Goal: Transaction & Acquisition: Purchase product/service

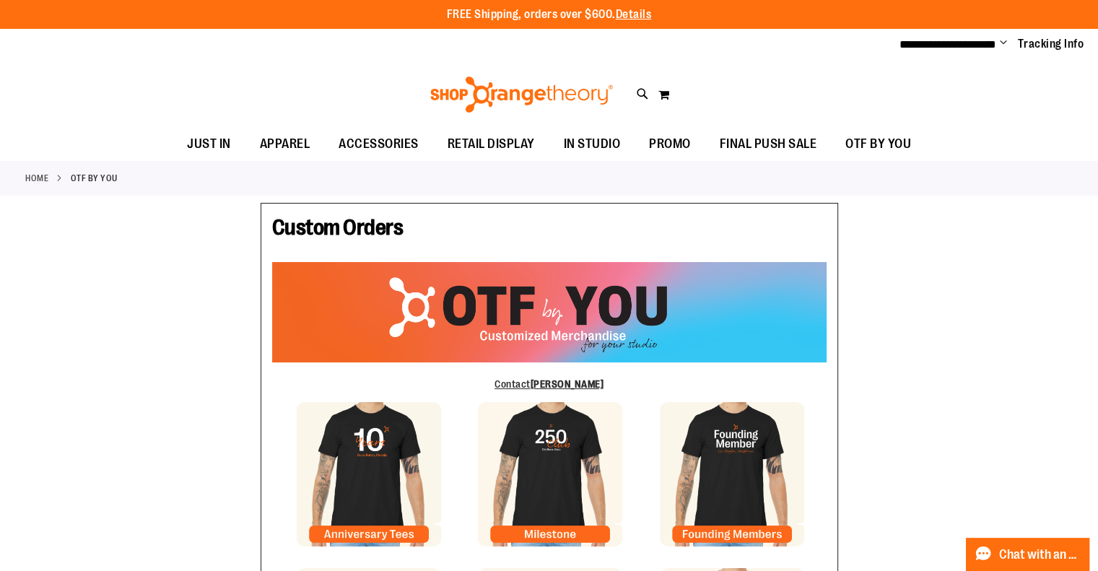
click at [999, 40] on ul "**********" at bounding box center [987, 44] width 196 height 17
click at [983, 41] on span "**********" at bounding box center [948, 44] width 97 height 11
click at [1000, 44] on span "Change" at bounding box center [1003, 44] width 7 height 14
click at [927, 67] on link "My Account" at bounding box center [952, 69] width 126 height 27
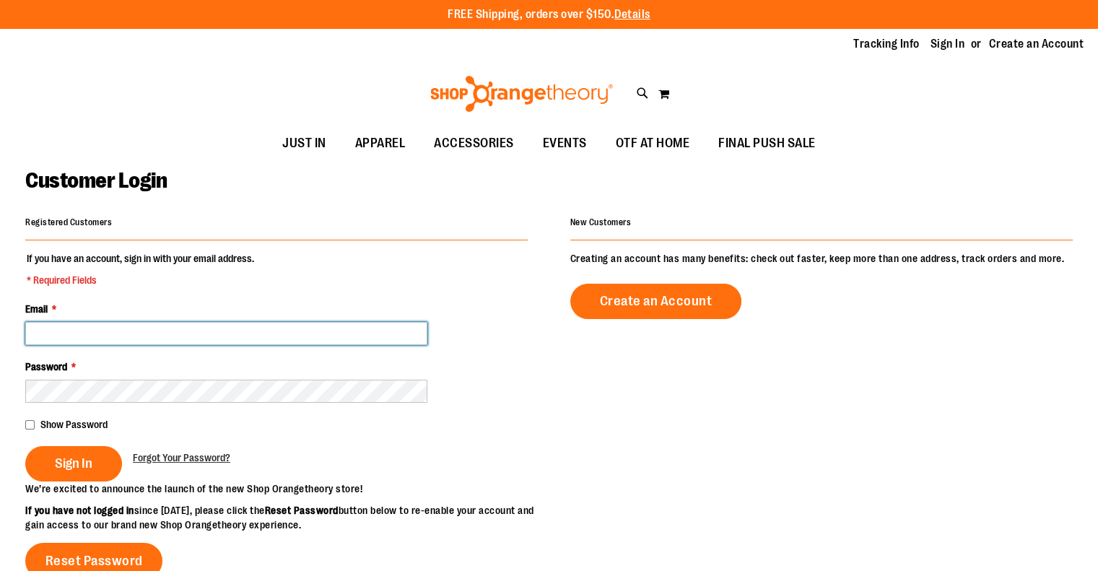
click at [283, 338] on input "Email *" at bounding box center [226, 333] width 402 height 23
type input "**********"
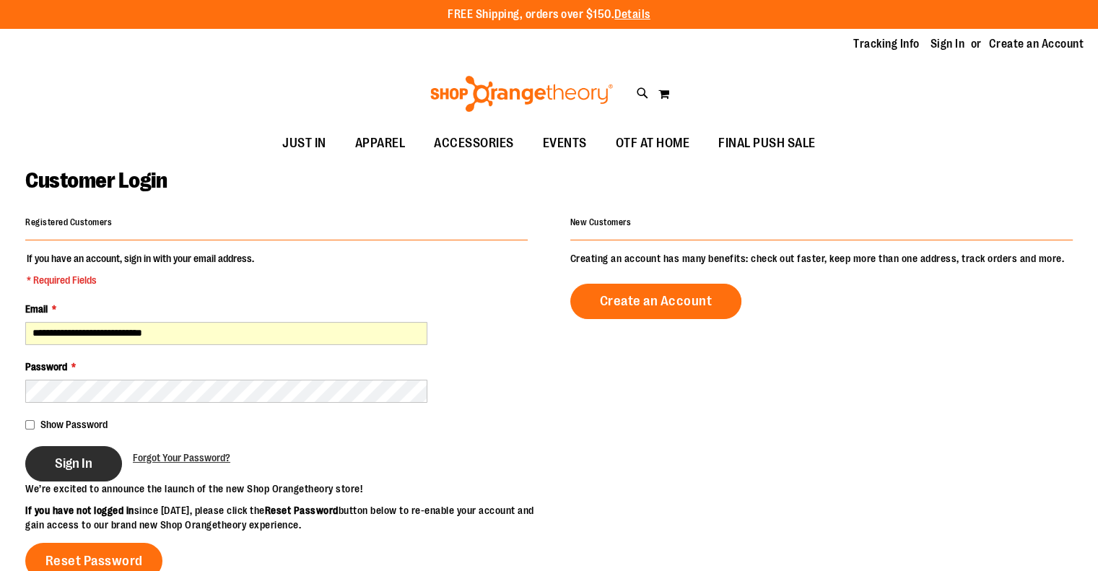
click at [81, 460] on span "Sign In" at bounding box center [74, 464] width 38 height 16
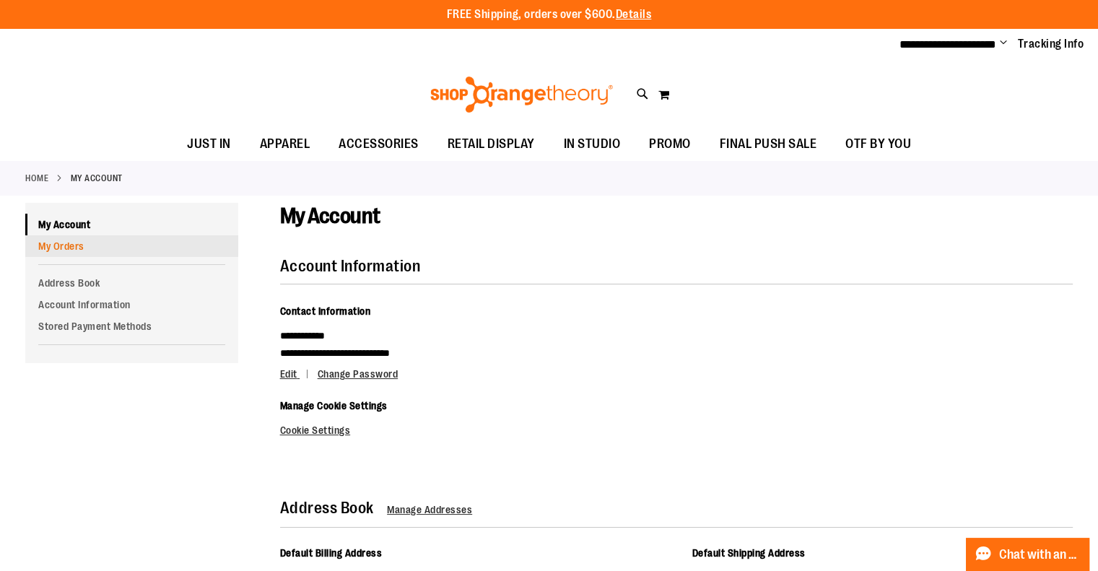
click at [60, 242] on link "My Orders" at bounding box center [131, 246] width 213 height 22
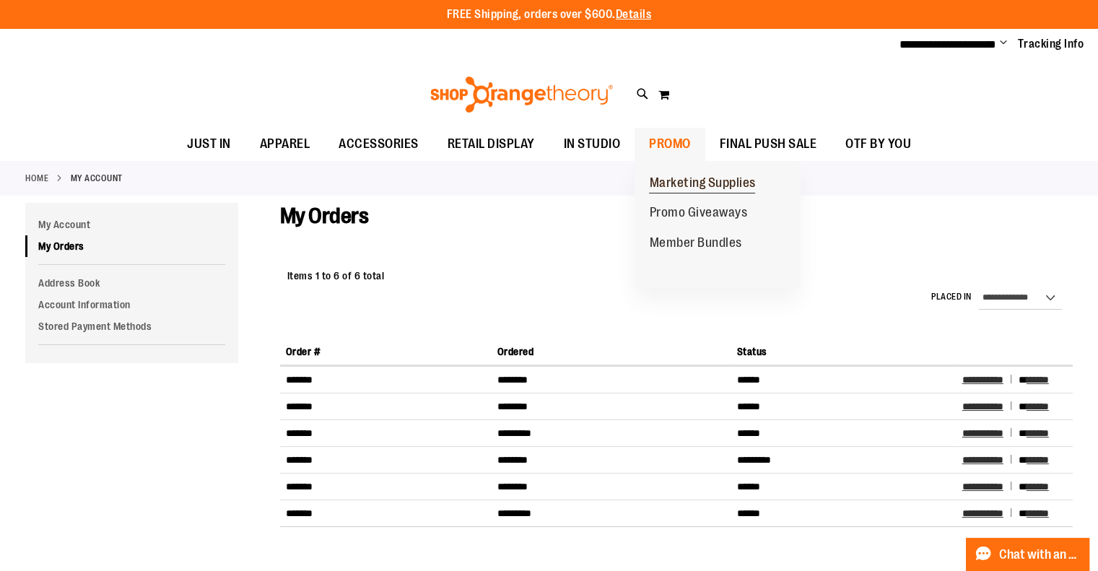
click at [692, 181] on span "Marketing Supplies" at bounding box center [702, 184] width 106 height 18
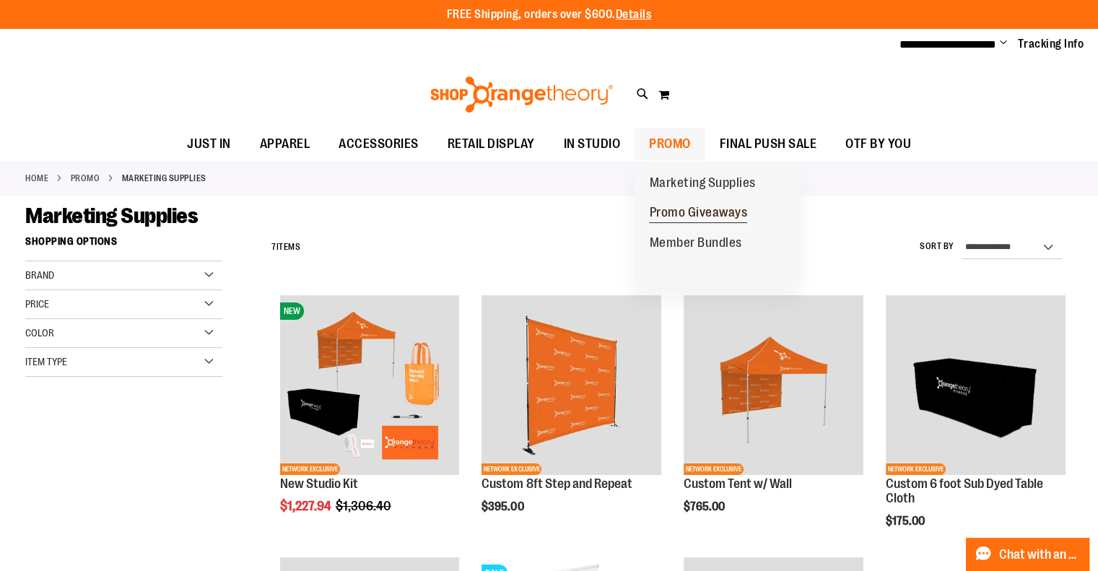
click at [682, 210] on span "Promo Giveaways" at bounding box center [698, 214] width 98 height 18
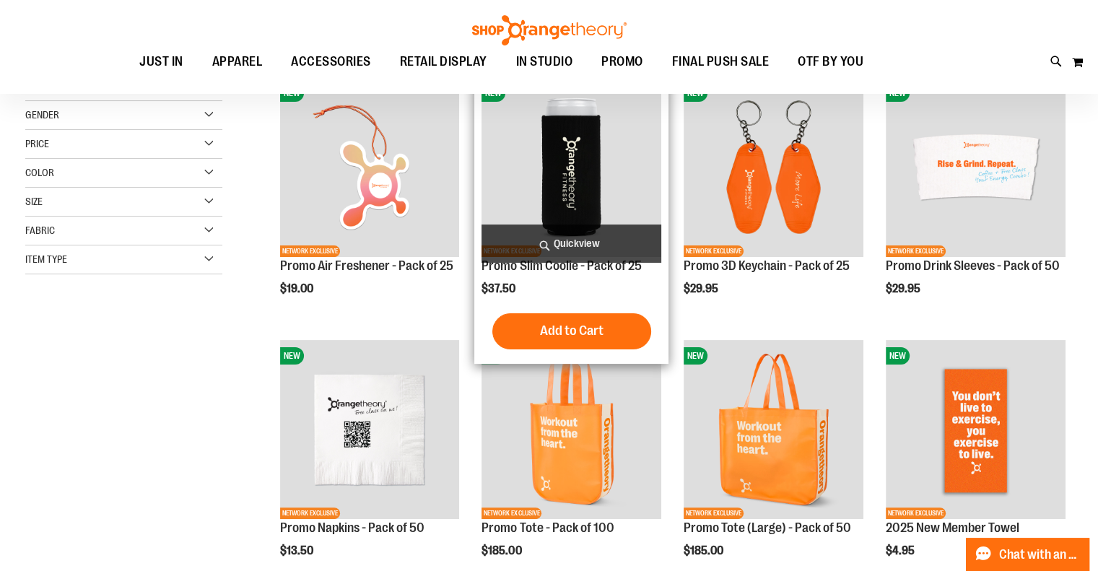
scroll to position [214, 0]
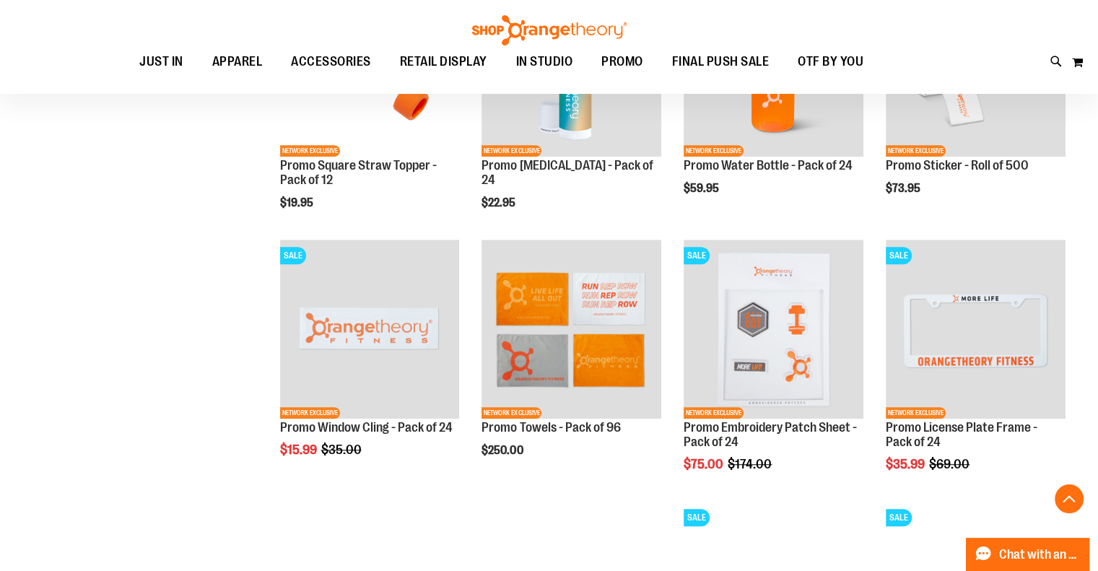
scroll to position [842, 0]
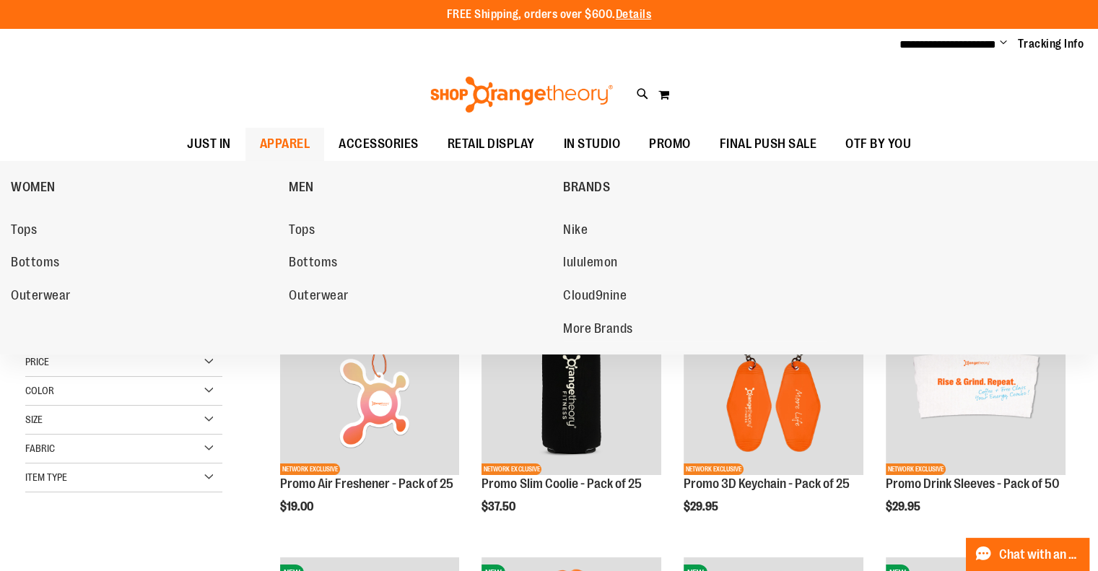
click at [281, 140] on span "APPAREL" at bounding box center [285, 144] width 51 height 32
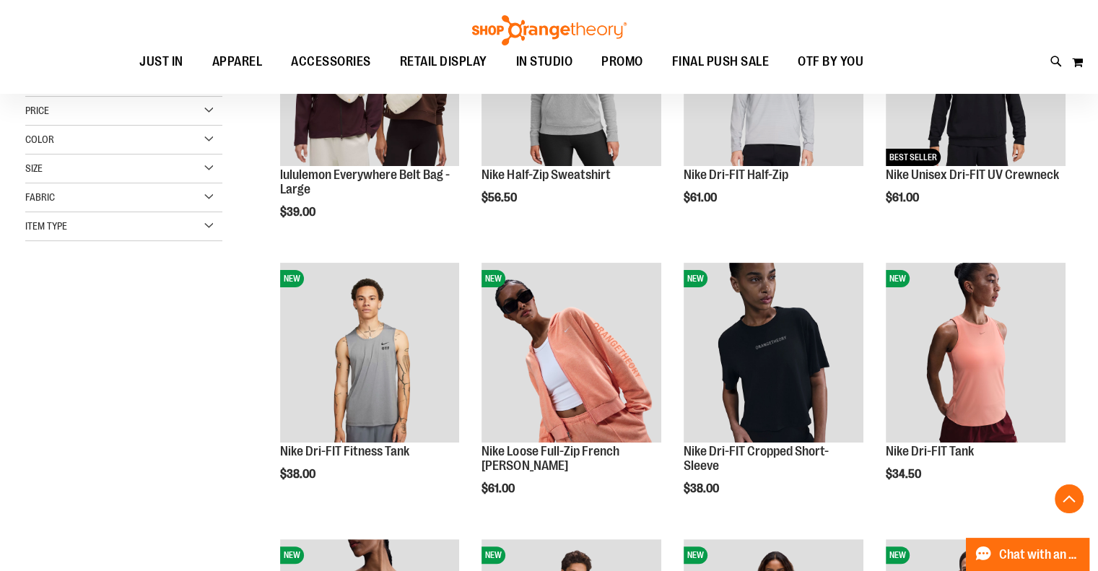
scroll to position [308, 0]
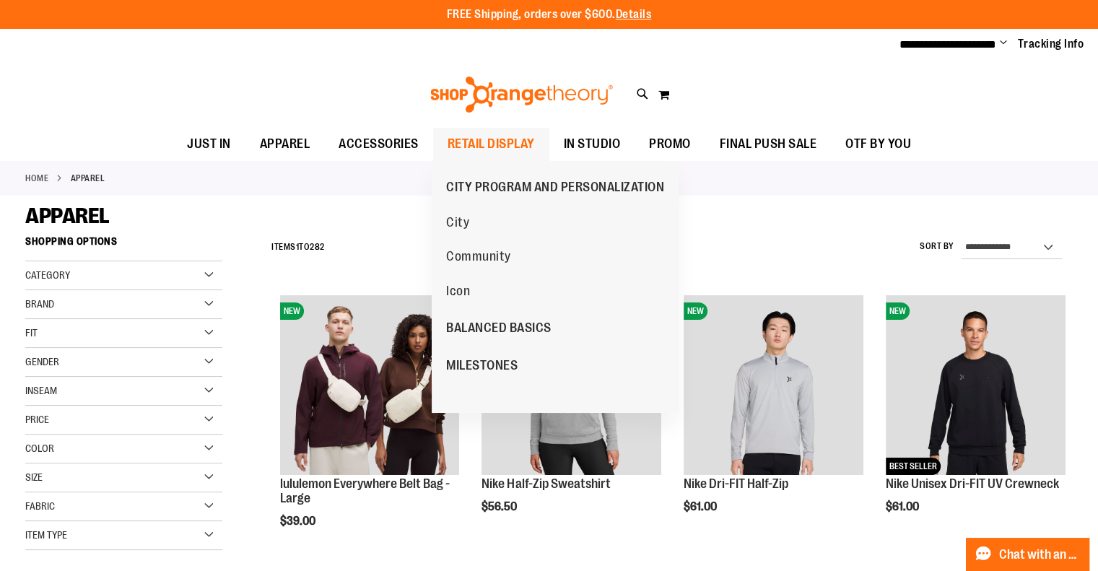
click at [489, 147] on span "RETAIL DISPLAY" at bounding box center [491, 144] width 87 height 32
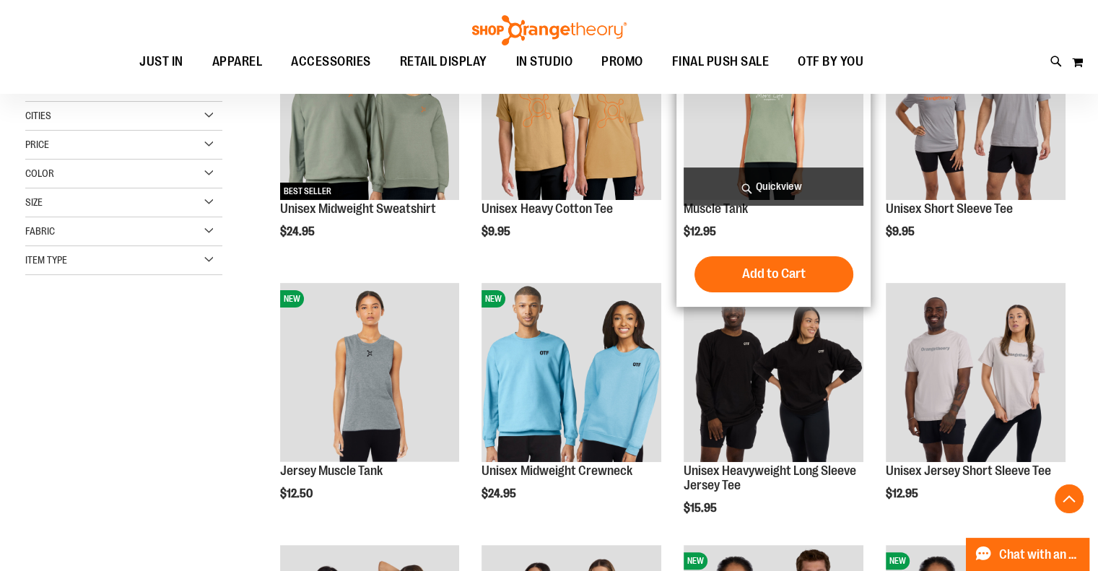
scroll to position [275, 0]
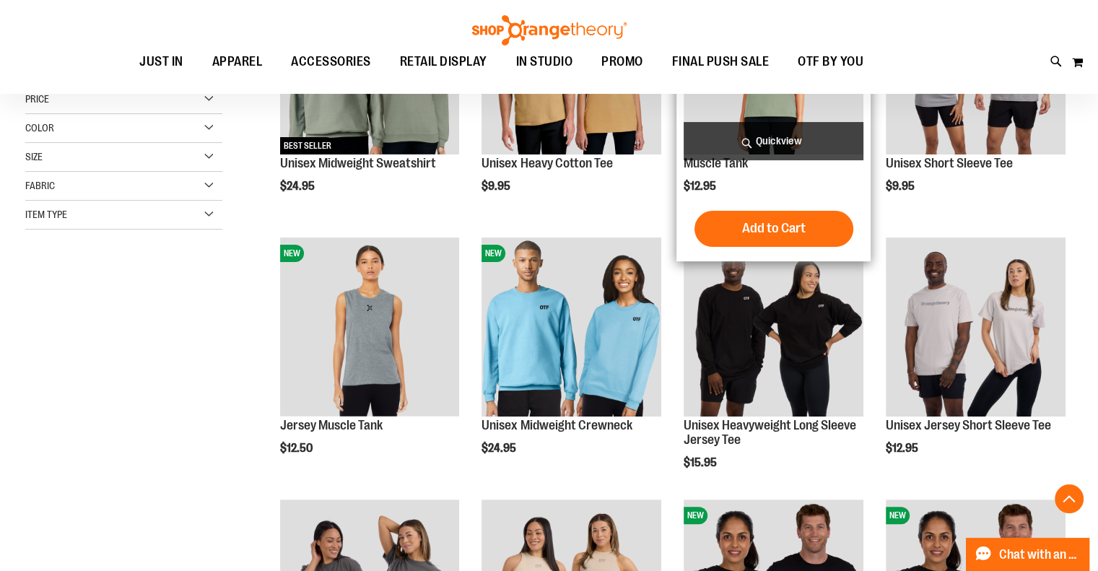
scroll to position [318, 0]
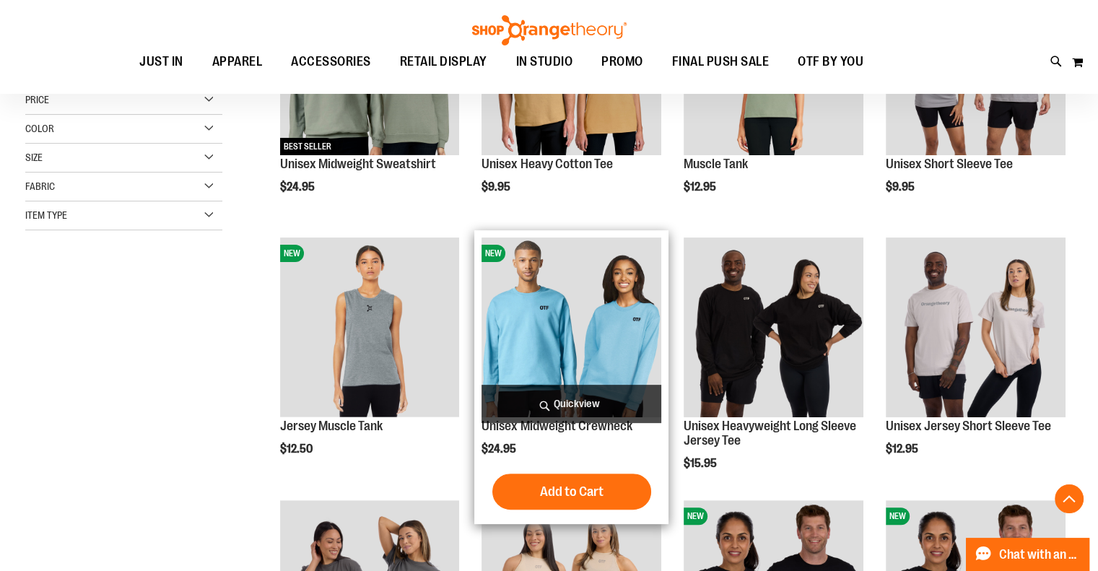
click at [606, 342] on img "product" at bounding box center [572, 328] width 180 height 180
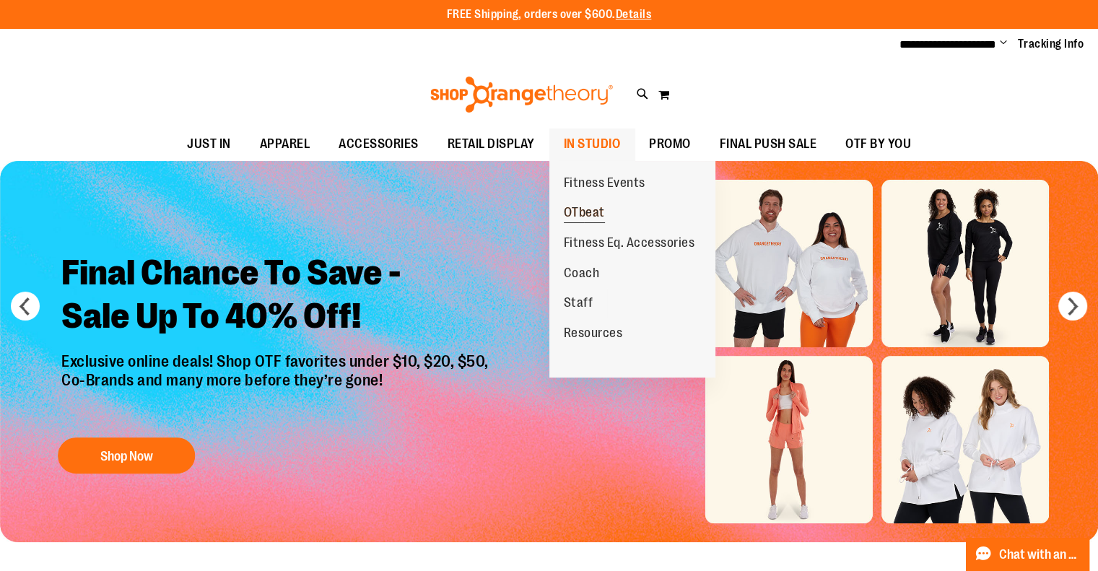
click at [581, 209] on span "OTbeat" at bounding box center [584, 214] width 41 height 18
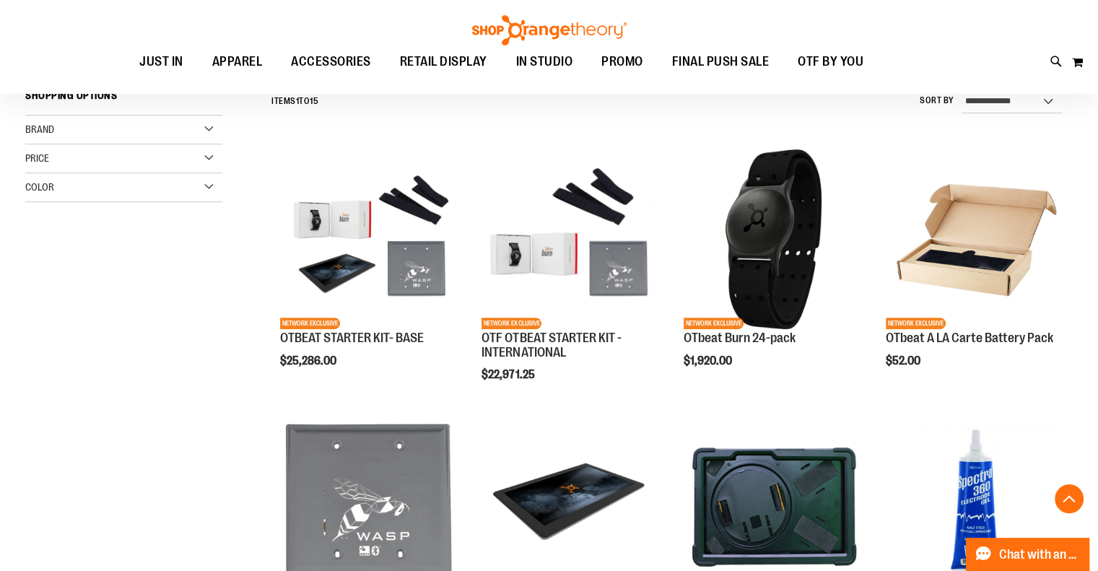
scroll to position [398, 0]
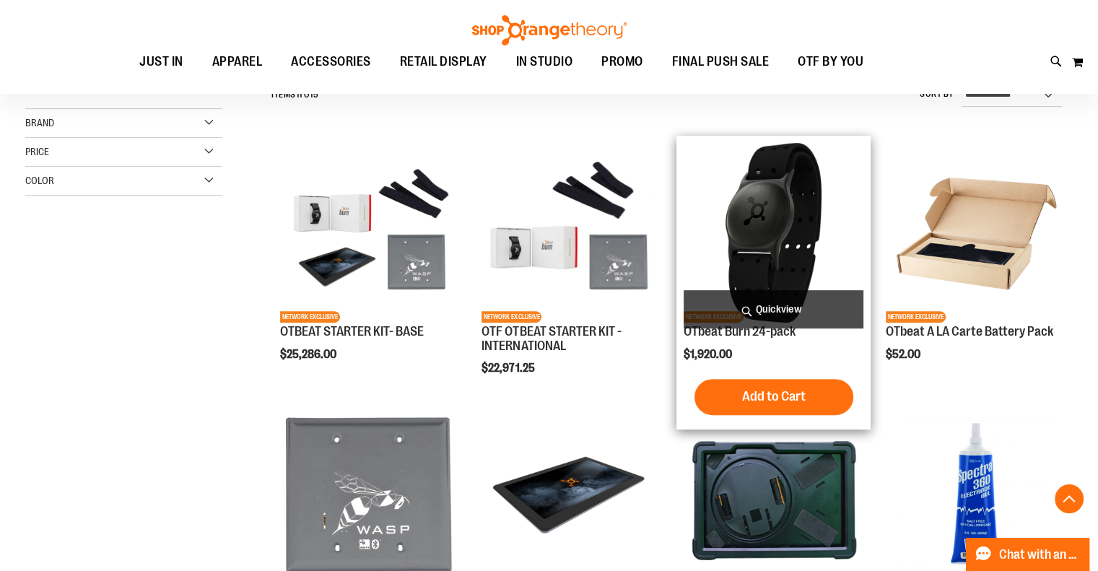
click at [767, 282] on img "product" at bounding box center [774, 233] width 180 height 180
